Goal: Task Accomplishment & Management: Use online tool/utility

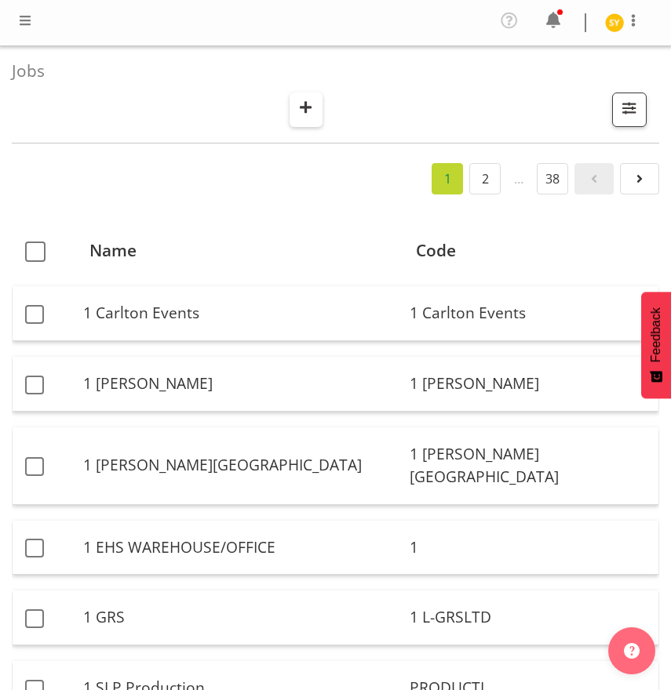
drag, startPoint x: 0, startPoint y: 0, endPoint x: 307, endPoint y: 112, distance: 327.3
click at [307, 112] on span "button" at bounding box center [305, 112] width 5 height 19
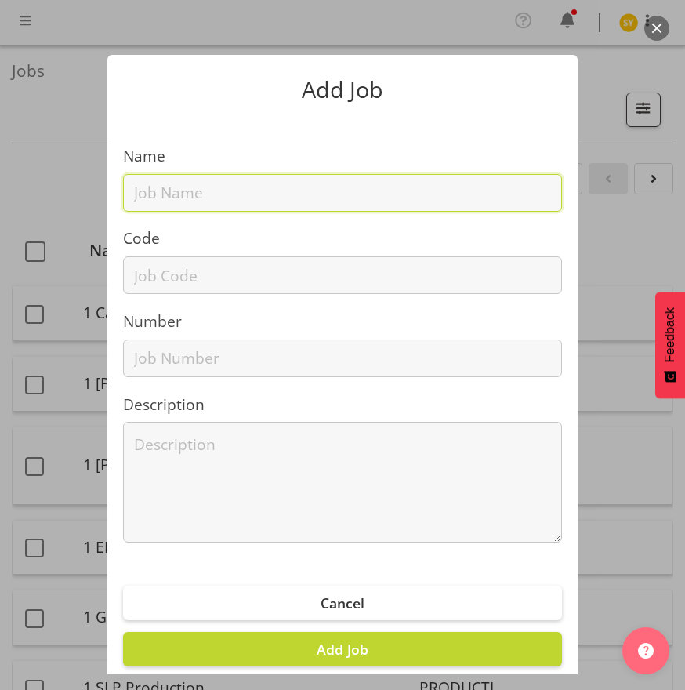
click at [206, 195] on input "text" at bounding box center [342, 193] width 439 height 38
paste input "1251006B"
type input "1251006B"
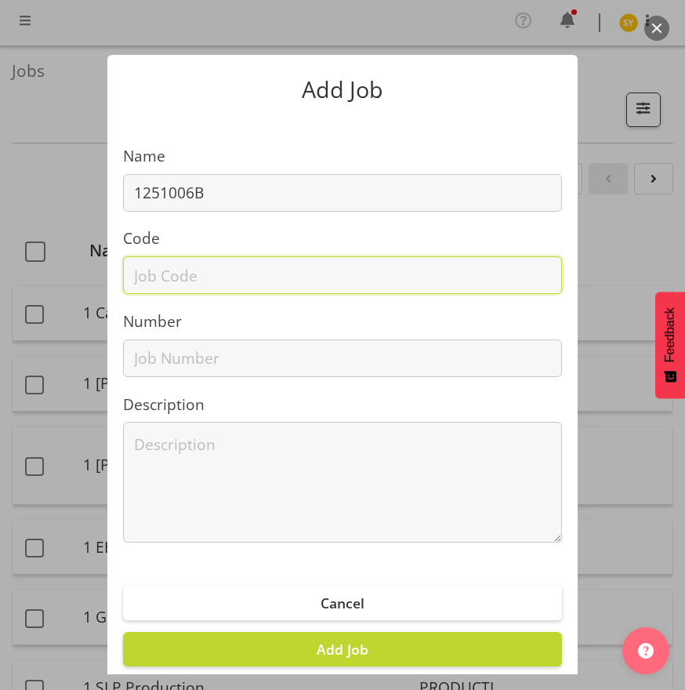
click at [174, 269] on input "text" at bounding box center [342, 275] width 439 height 38
paste input "1251006B"
type input "1251006B"
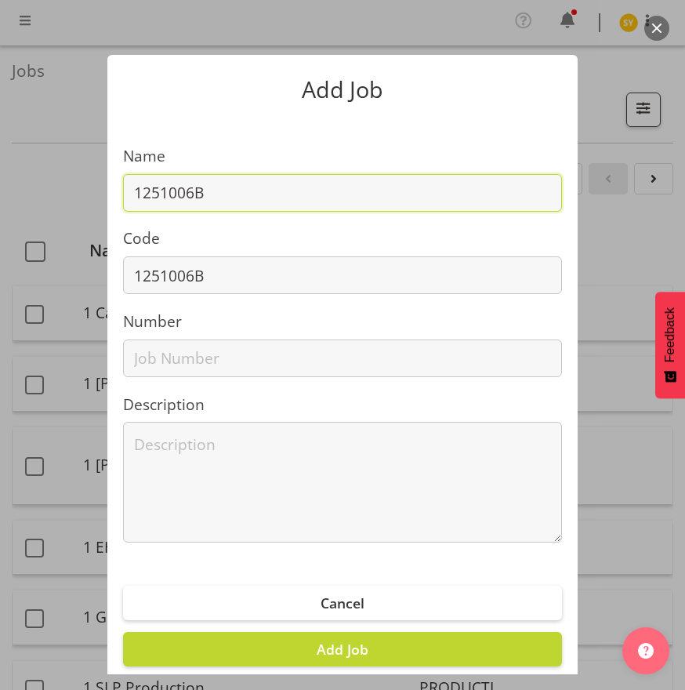
drag, startPoint x: 249, startPoint y: 188, endPoint x: 289, endPoint y: 189, distance: 40.8
click at [252, 188] on input "1251006B" at bounding box center [342, 193] width 439 height 38
paste input "Concrete 2025 - BCITO"
drag, startPoint x: 395, startPoint y: 199, endPoint x: -137, endPoint y: 215, distance: 532.8
click at [0, 215] on html "COAST GROUP Profile Log Out Jobs Search Showing active jobs Showing running job…" at bounding box center [342, 345] width 685 height 690
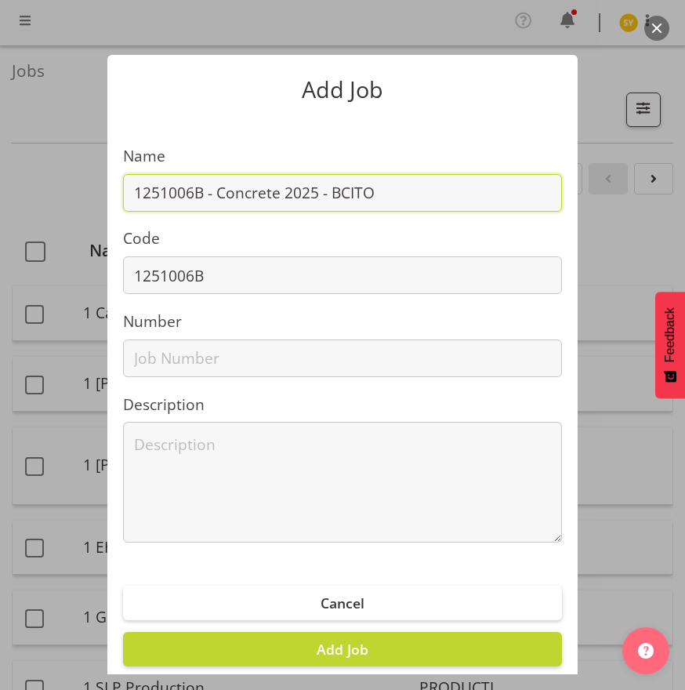
type input "1251006B - Concrete 2025 - BCITO"
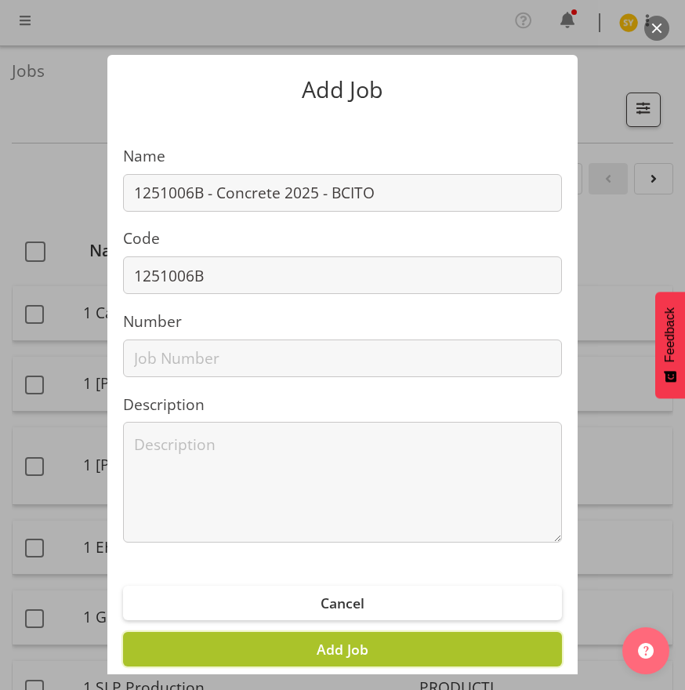
click at [340, 652] on span "Add Job" at bounding box center [343, 649] width 52 height 19
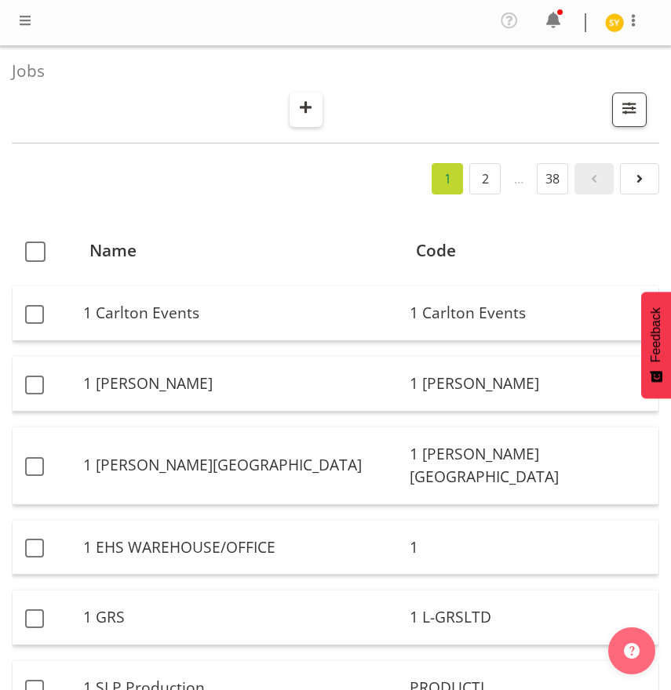
click at [299, 97] on span "button" at bounding box center [305, 107] width 20 height 20
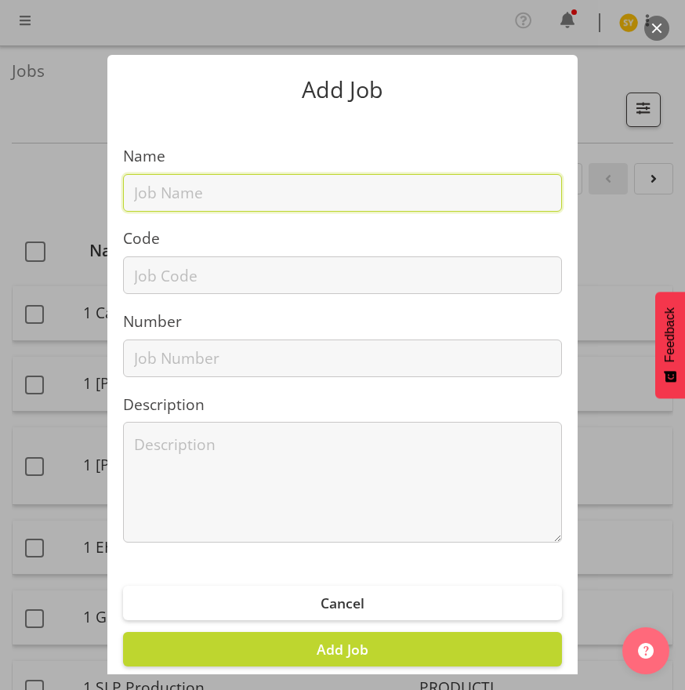
click at [234, 199] on input "text" at bounding box center [342, 193] width 439 height 38
paste input "1251014C"
type input "1251014C"
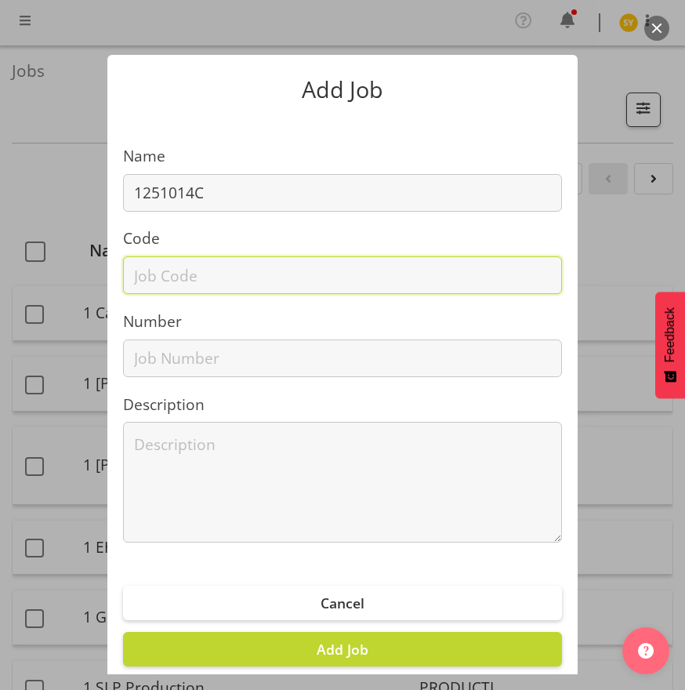
click at [162, 285] on input "text" at bounding box center [342, 275] width 439 height 38
paste input "1251014C"
type input "1251014C"
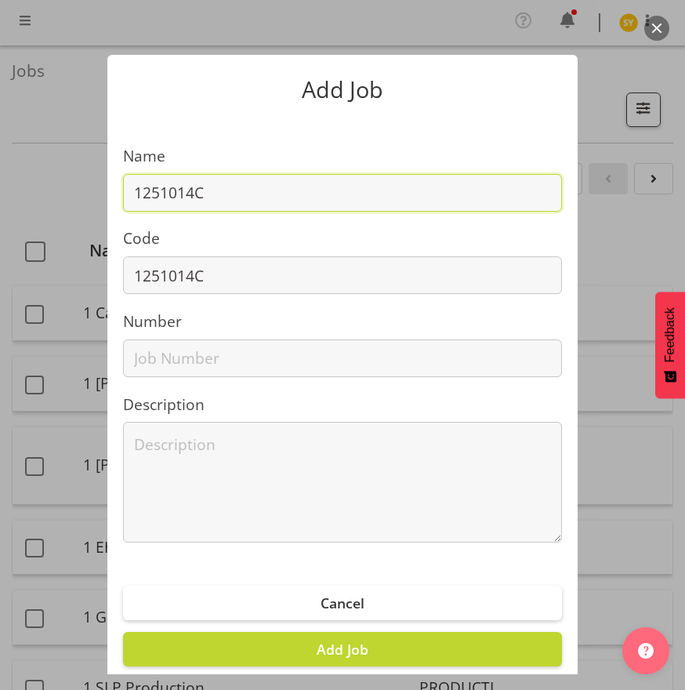
click at [247, 202] on input "1251014C" at bounding box center [342, 193] width 439 height 38
paste input "BTL Engage @ WoolworthsExperience25"
drag, startPoint x: 537, startPoint y: 193, endPoint x: -449, endPoint y: 227, distance: 986.4
click at [0, 227] on html "COAST GROUP Profile Log Out Jobs Search Showing active jobs Showing running job…" at bounding box center [342, 345] width 685 height 690
type input "1251014C - BTL Engage @ WoolworthsExperience25"
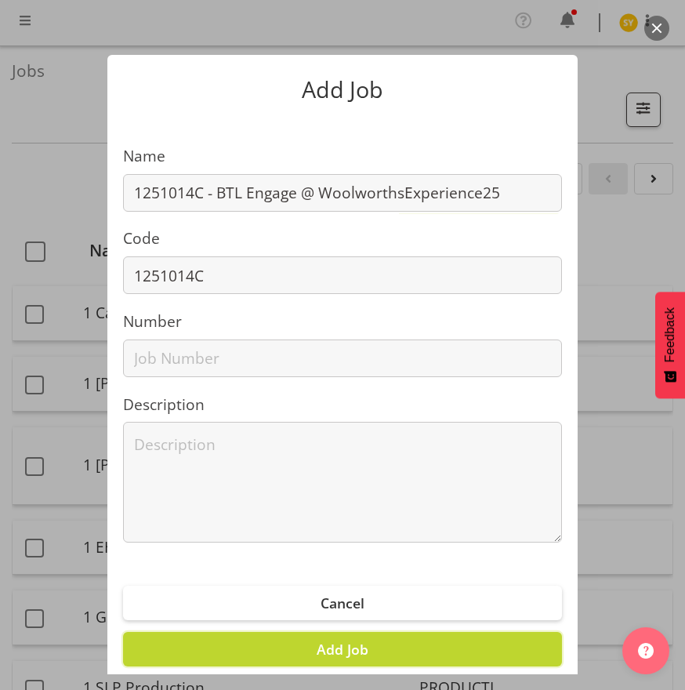
drag, startPoint x: 370, startPoint y: 640, endPoint x: 379, endPoint y: 627, distance: 15.2
click at [370, 639] on button "Add Job" at bounding box center [342, 649] width 439 height 35
